Goal: Check status: Check status

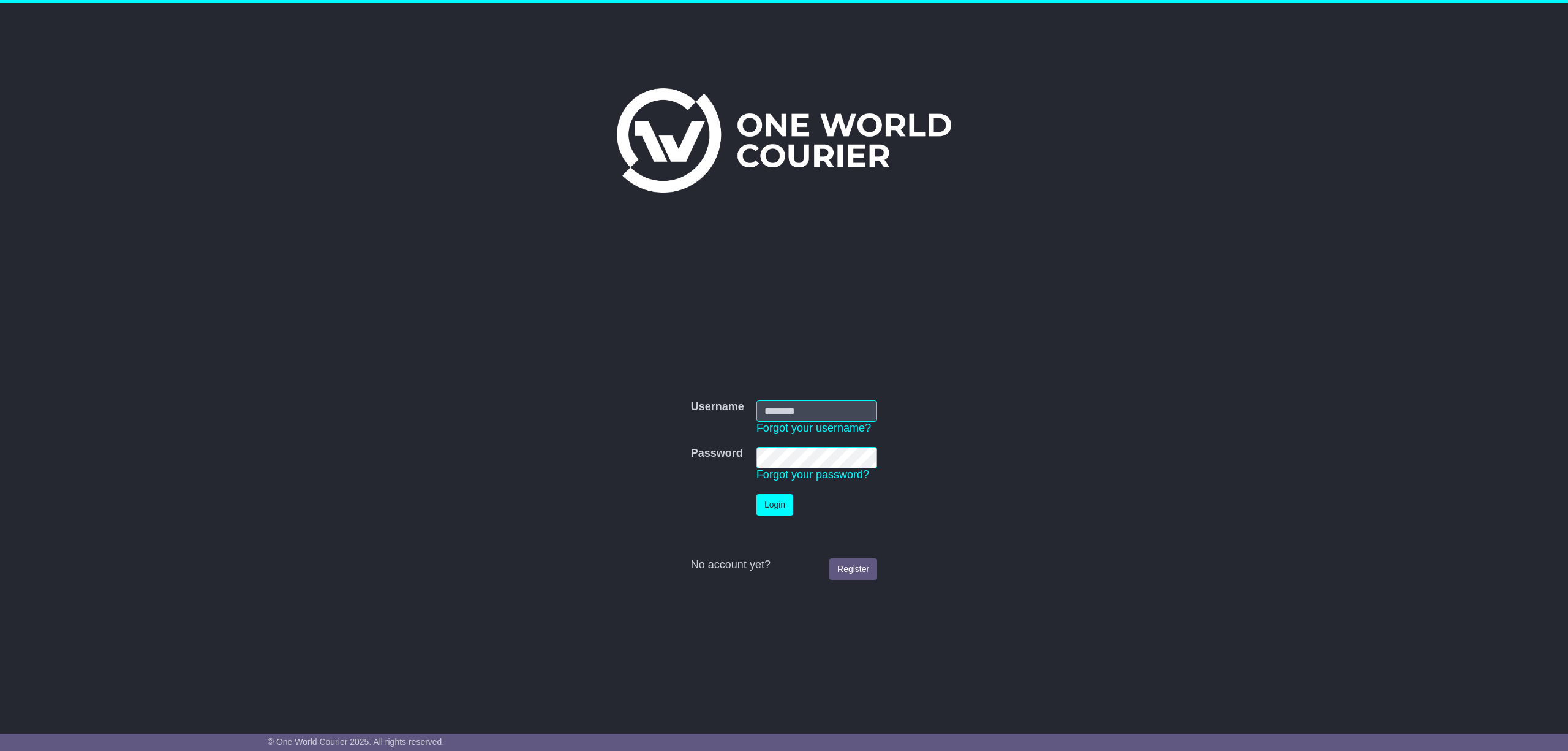
type input "**********"
click at [776, 500] on button "Login" at bounding box center [774, 505] width 37 height 22
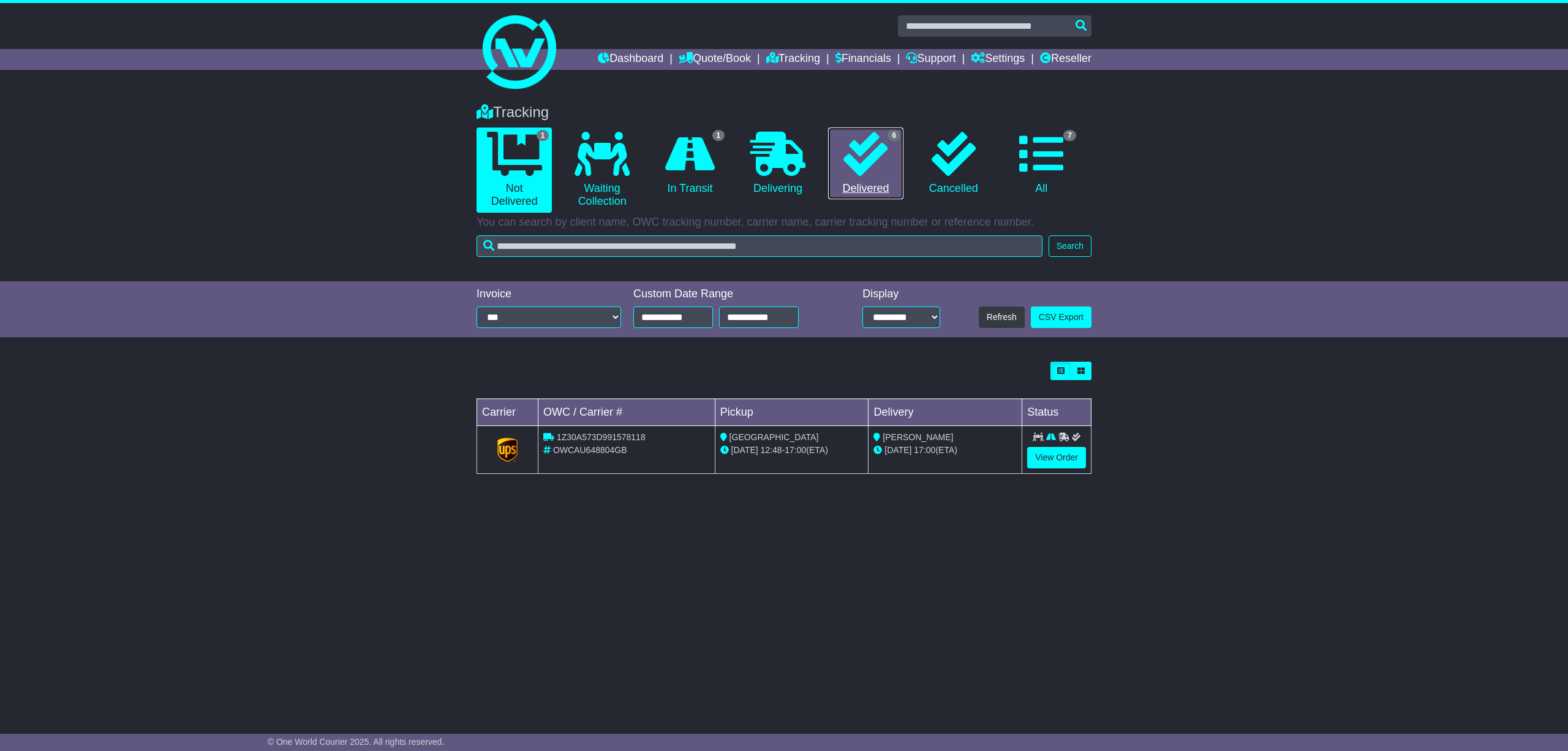
click at [870, 182] on link "6 Delivered" at bounding box center [865, 164] width 75 height 73
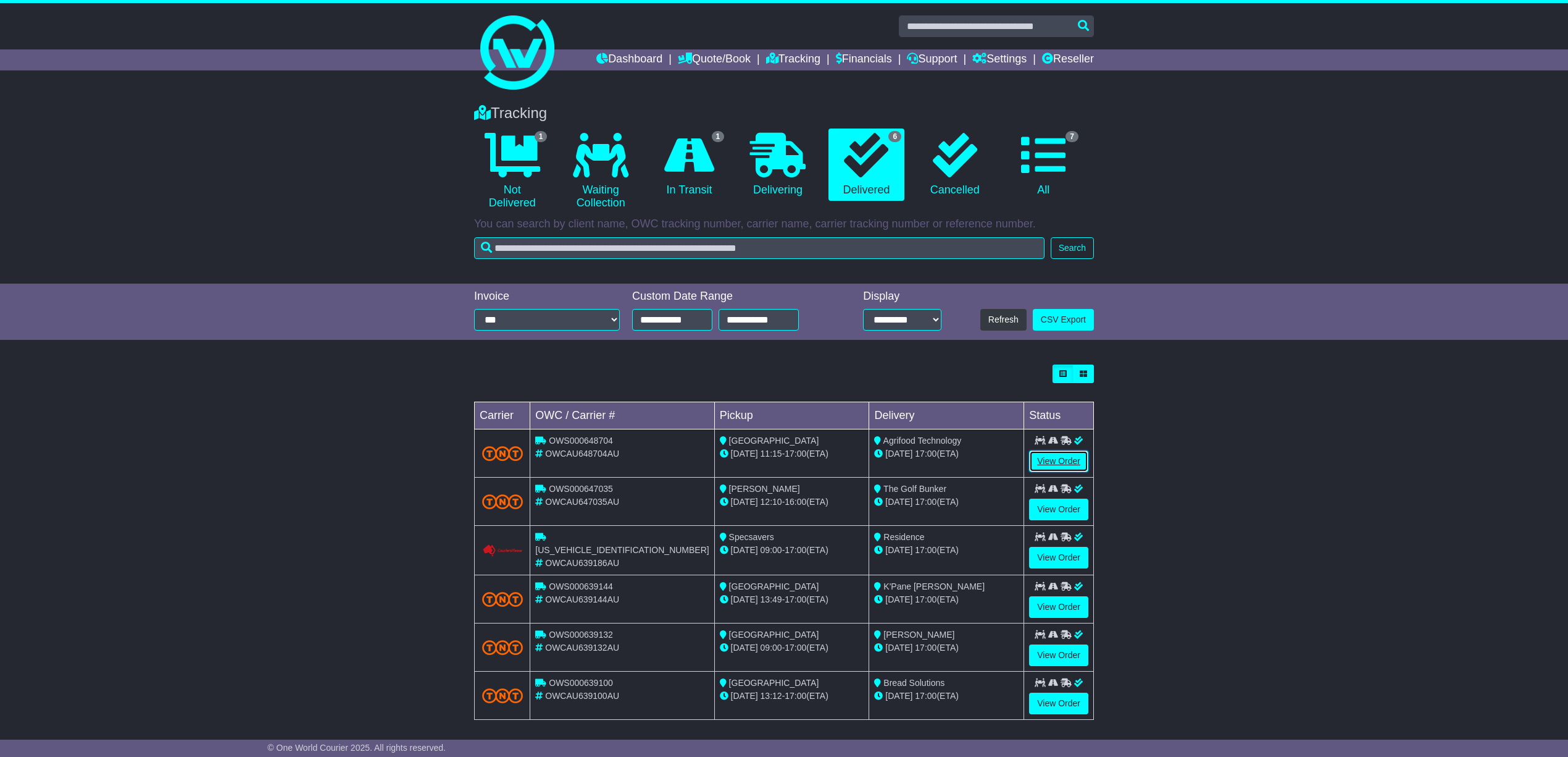
click at [1062, 460] on link "View Order" at bounding box center [1059, 461] width 59 height 22
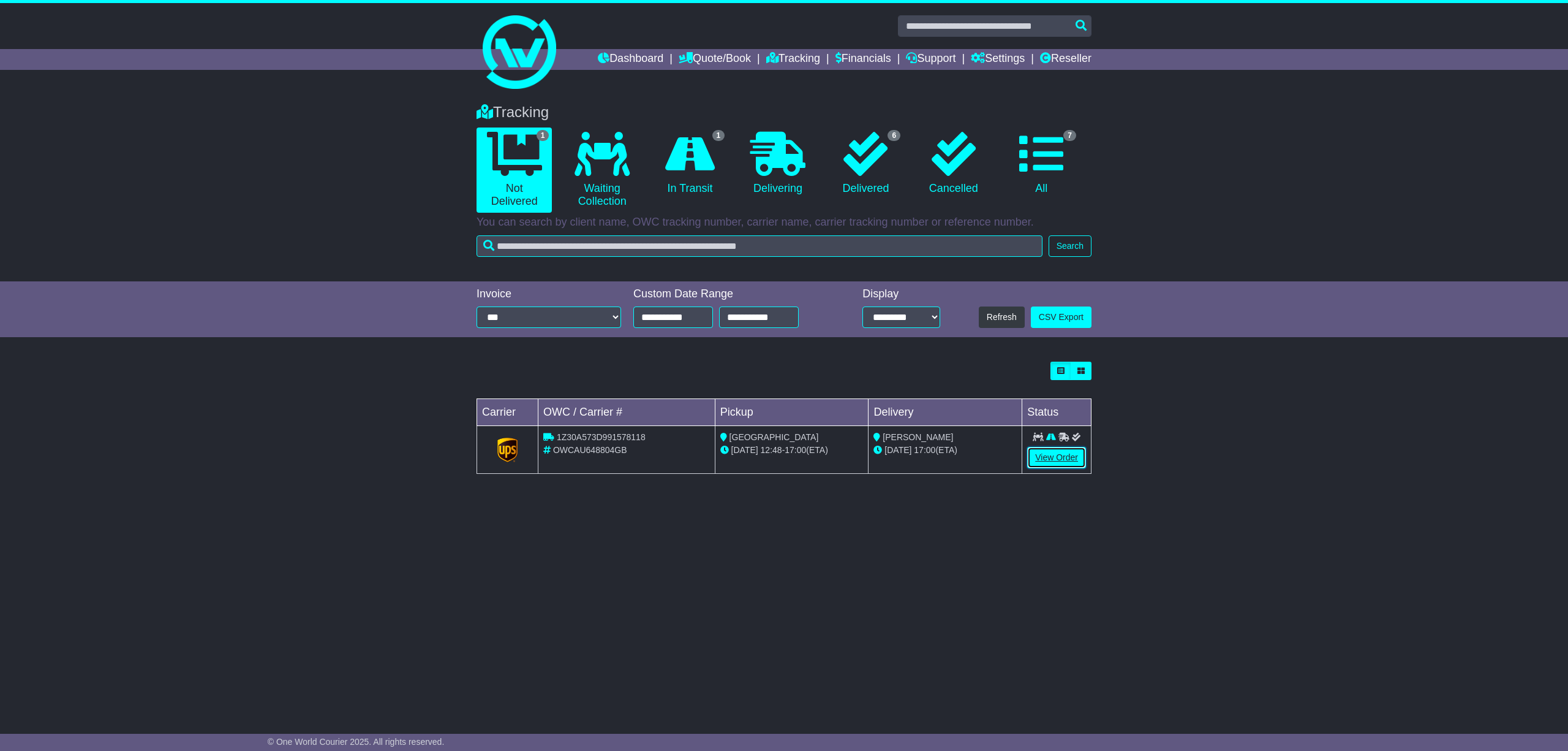
click at [1056, 452] on link "View Order" at bounding box center [1057, 457] width 59 height 22
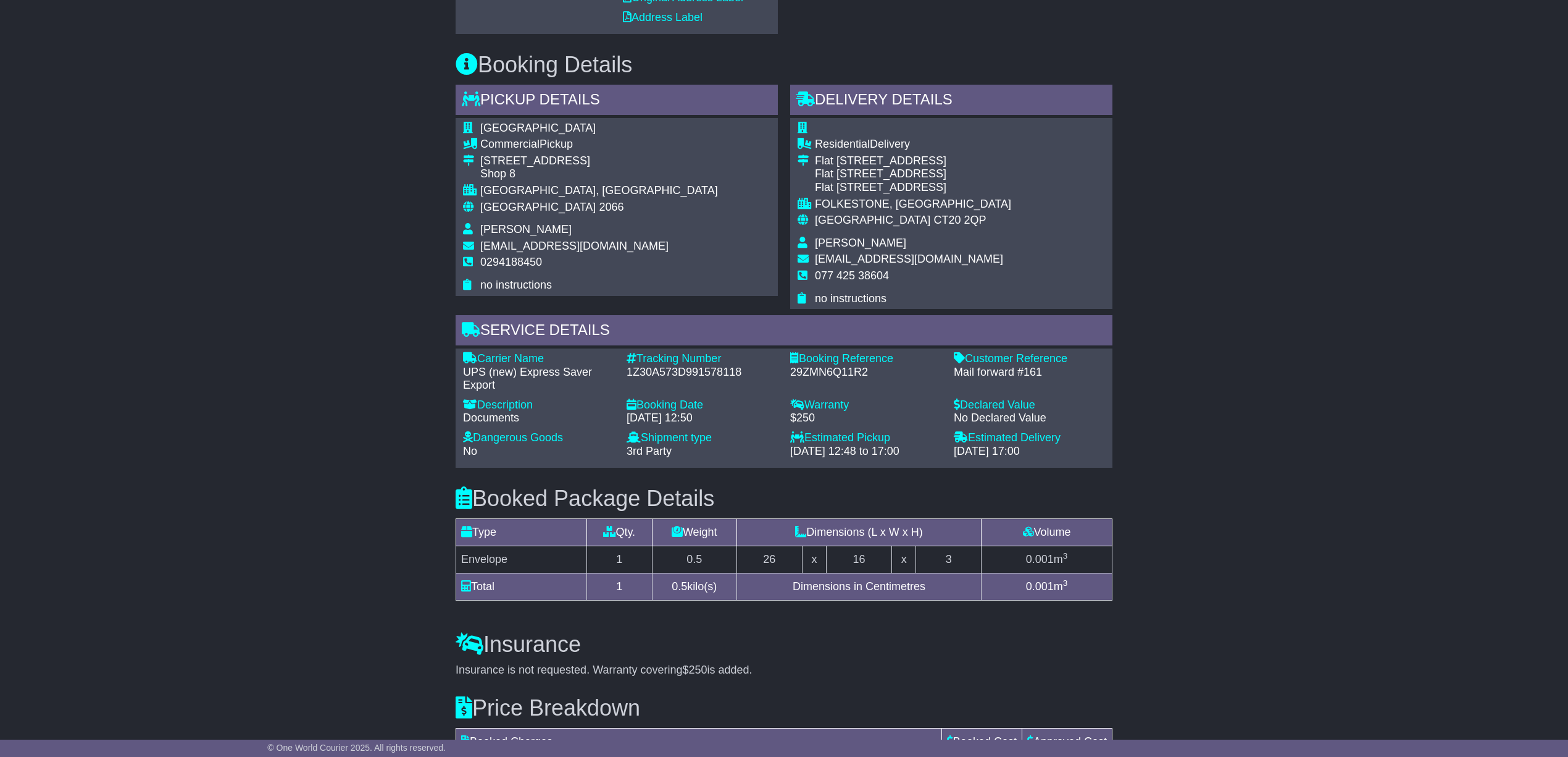
scroll to position [786, 0]
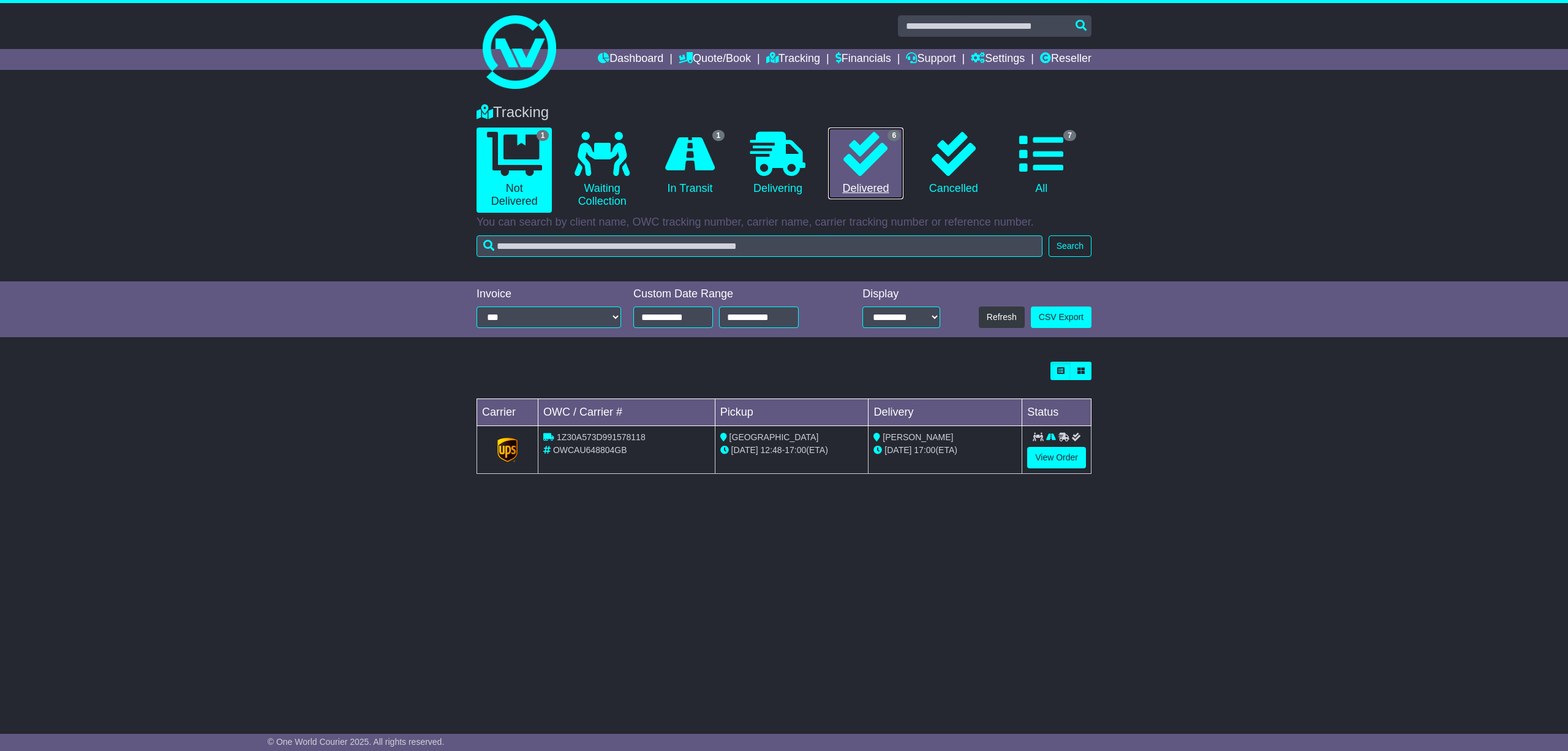
click at [864, 186] on link "6 Delivered" at bounding box center [865, 164] width 75 height 73
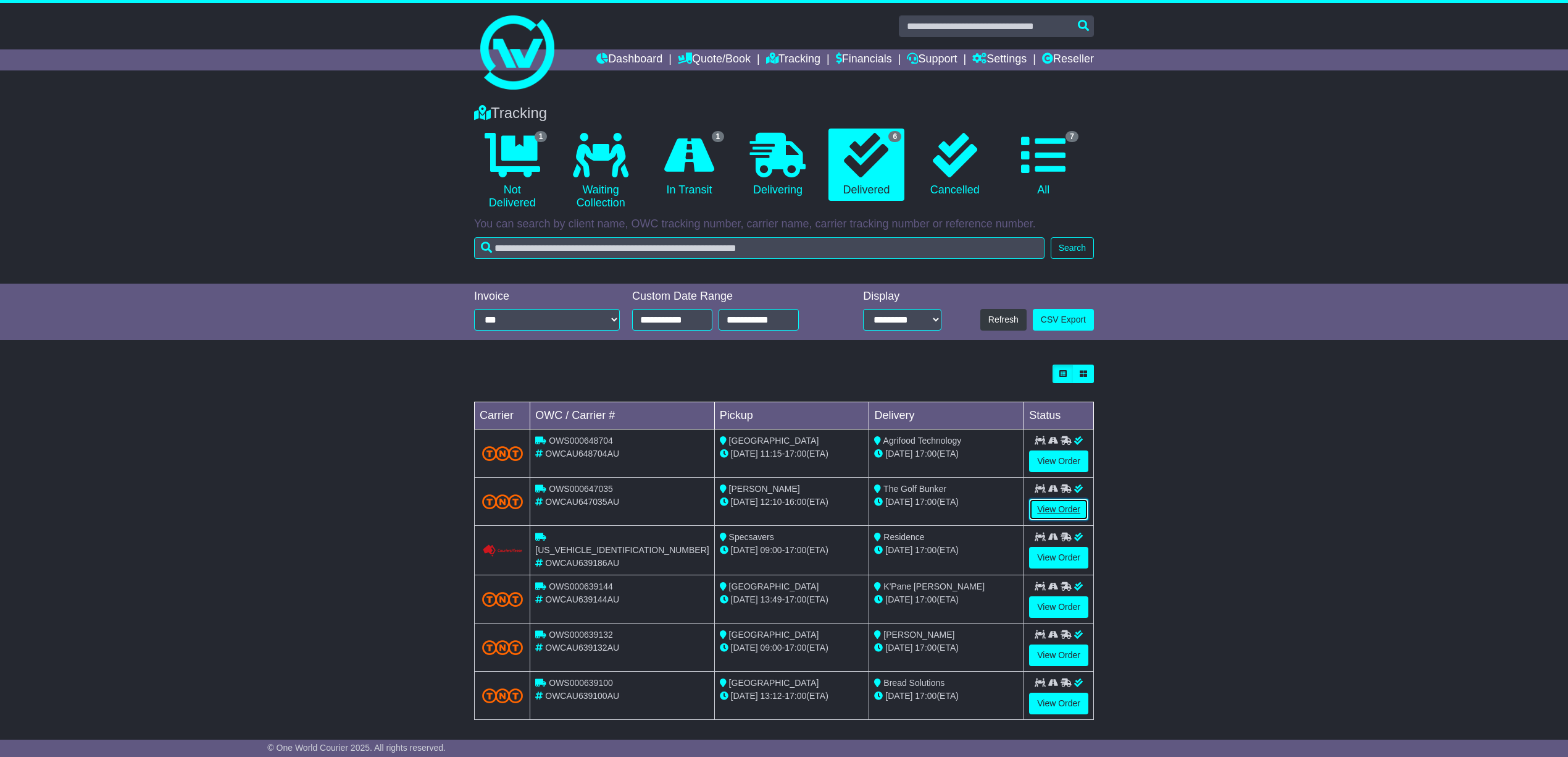
click at [1057, 505] on link "View Order" at bounding box center [1059, 509] width 59 height 22
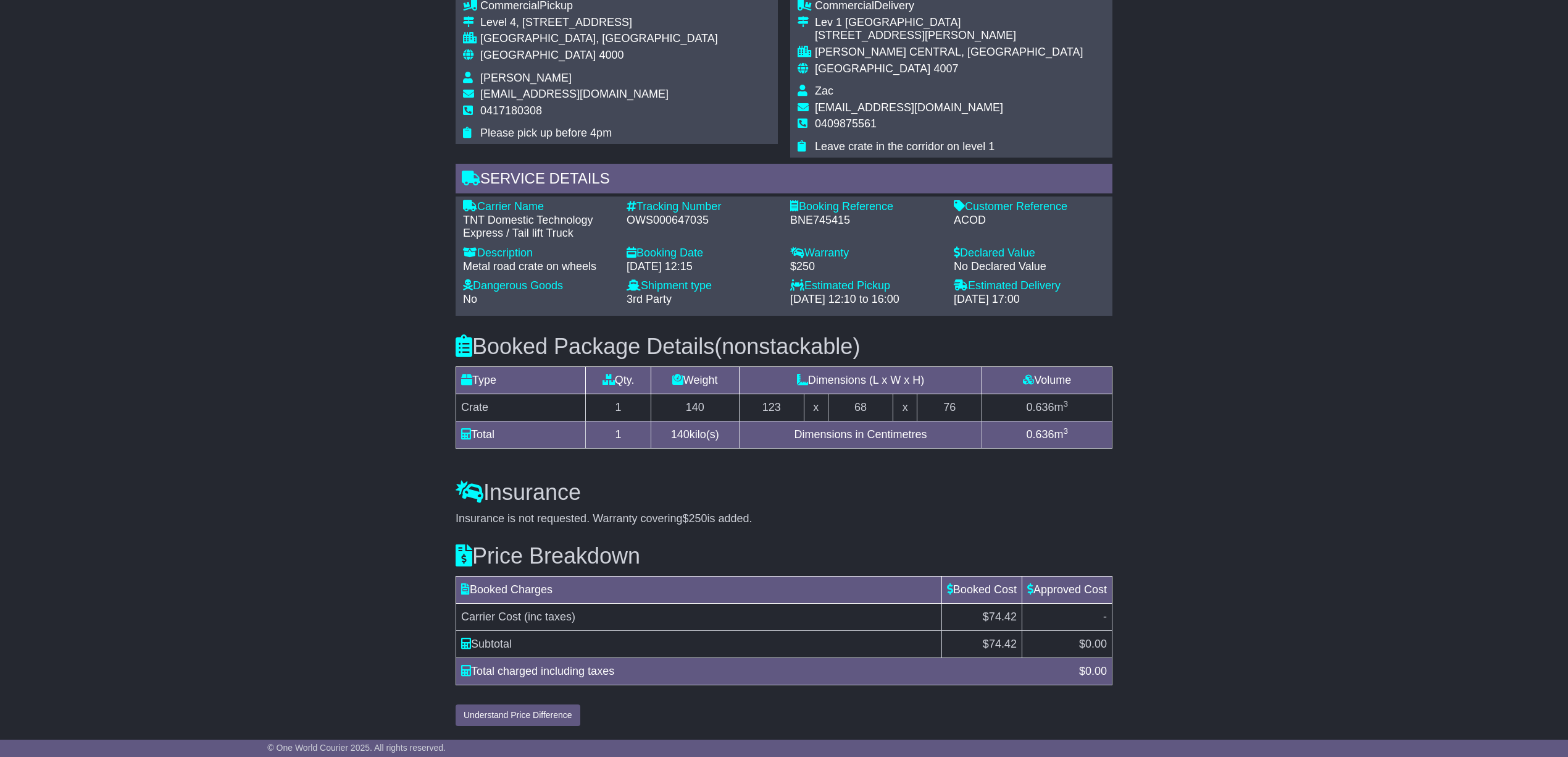
scroll to position [816, 0]
